Goal: Task Accomplishment & Management: Complete application form

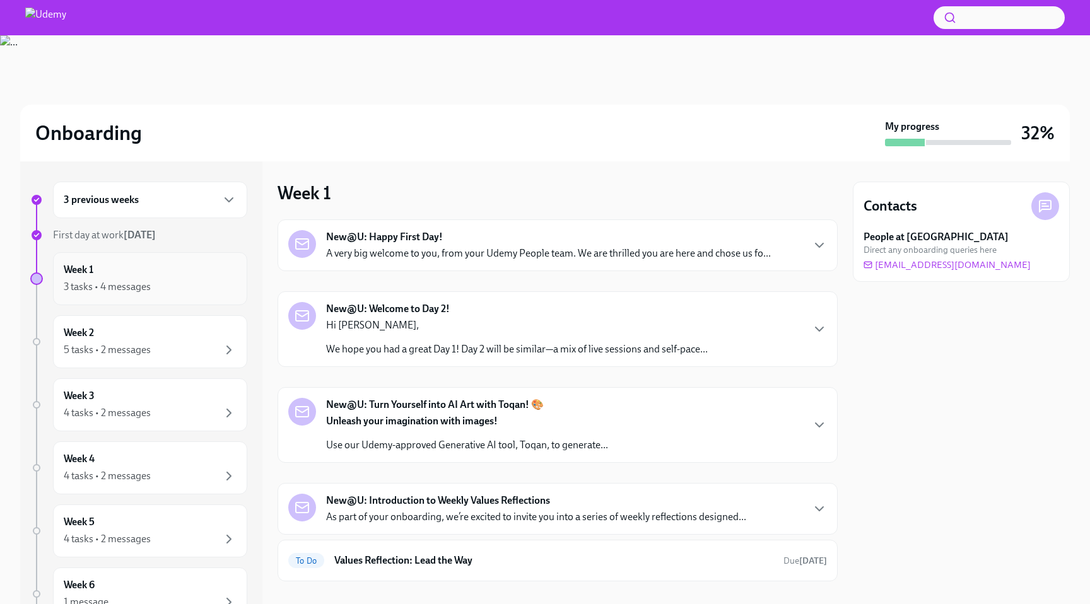
click at [199, 293] on div "3 tasks • 4 messages" at bounding box center [150, 286] width 173 height 15
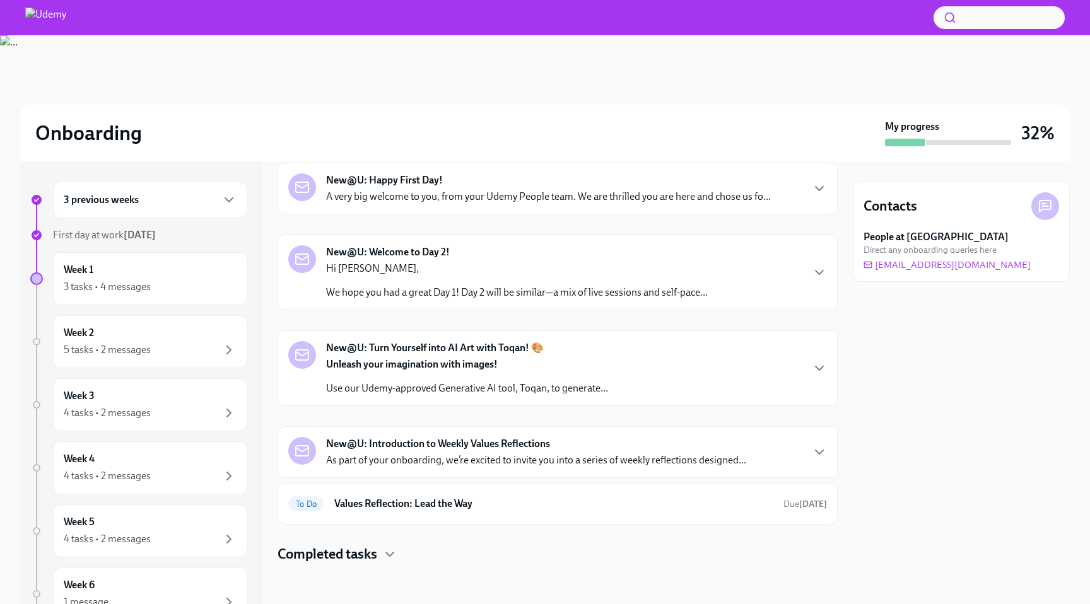
click at [361, 557] on h4 "Completed tasks" at bounding box center [328, 554] width 100 height 19
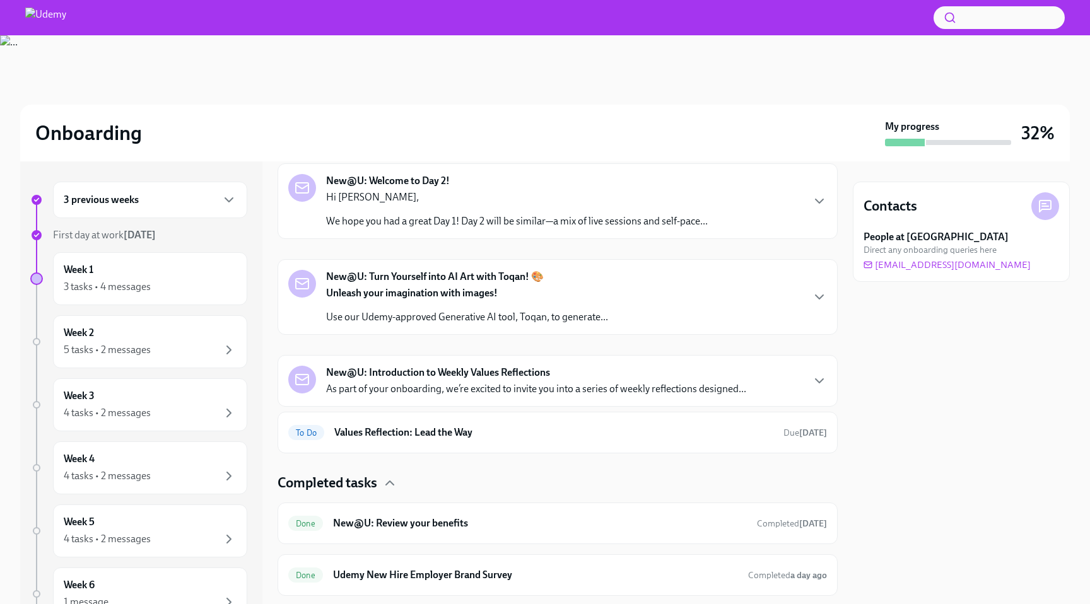
scroll to position [160, 0]
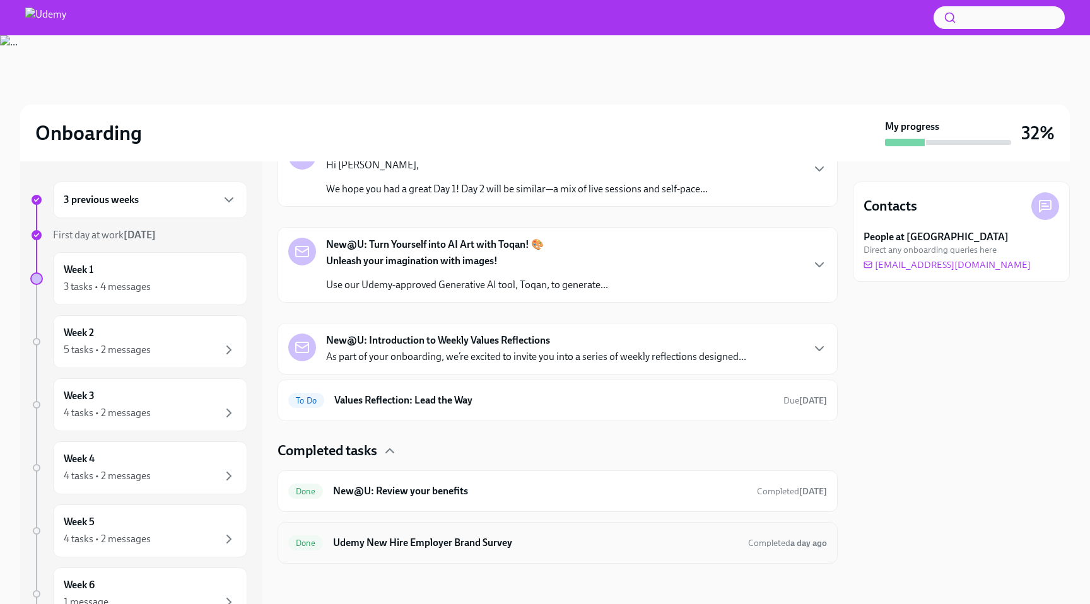
click at [445, 549] on h6 "Udemy New Hire Employer Brand Survey" at bounding box center [535, 543] width 405 height 14
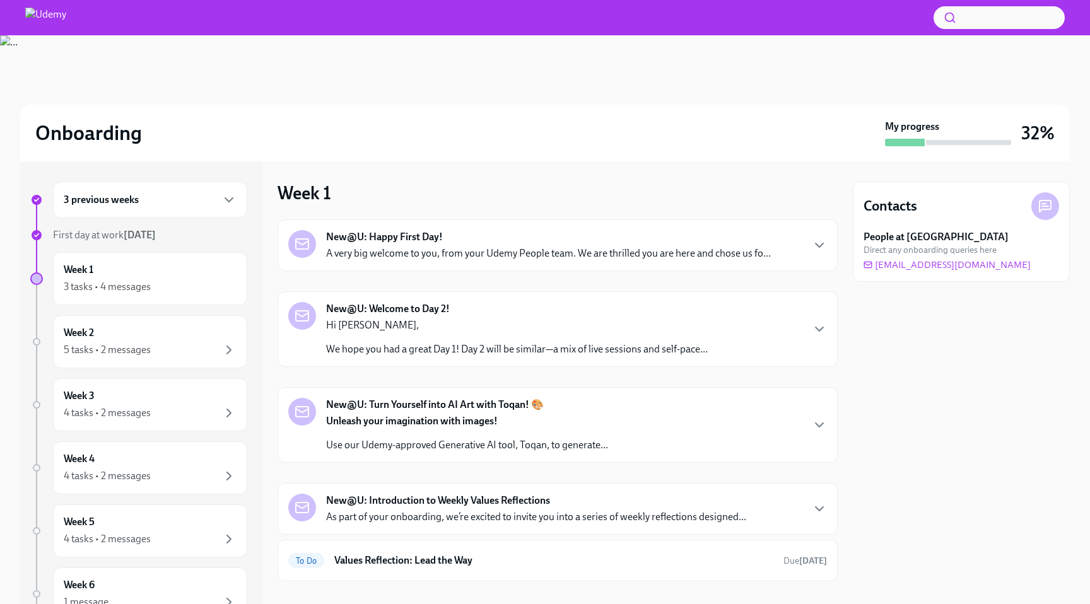
scroll to position [57, 0]
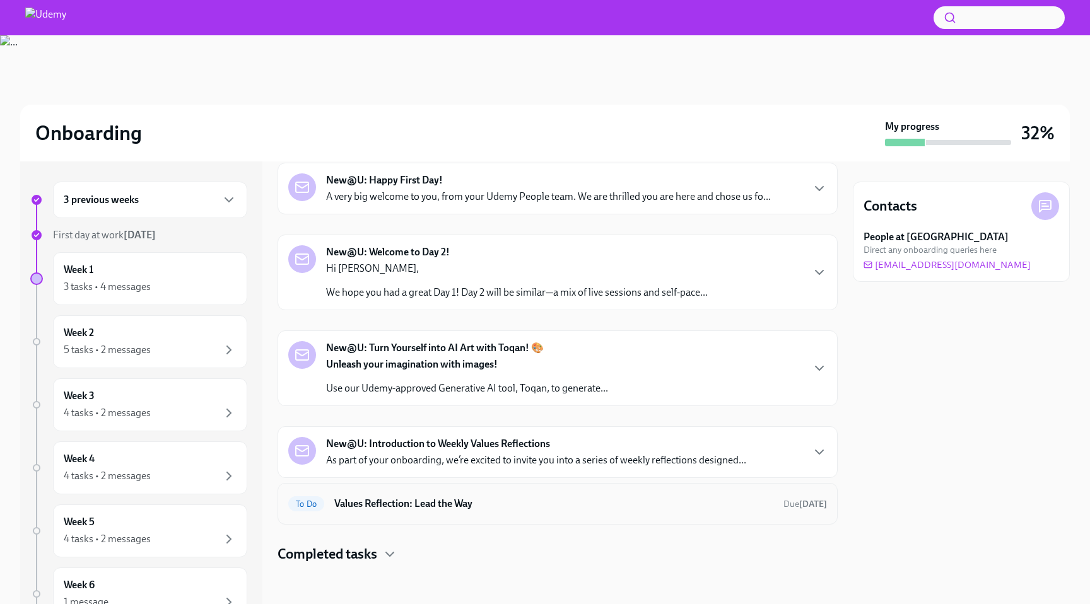
click at [381, 497] on h6 "Values Reflection: Lead the Way" at bounding box center [553, 504] width 439 height 14
